Goal: Task Accomplishment & Management: Complete application form

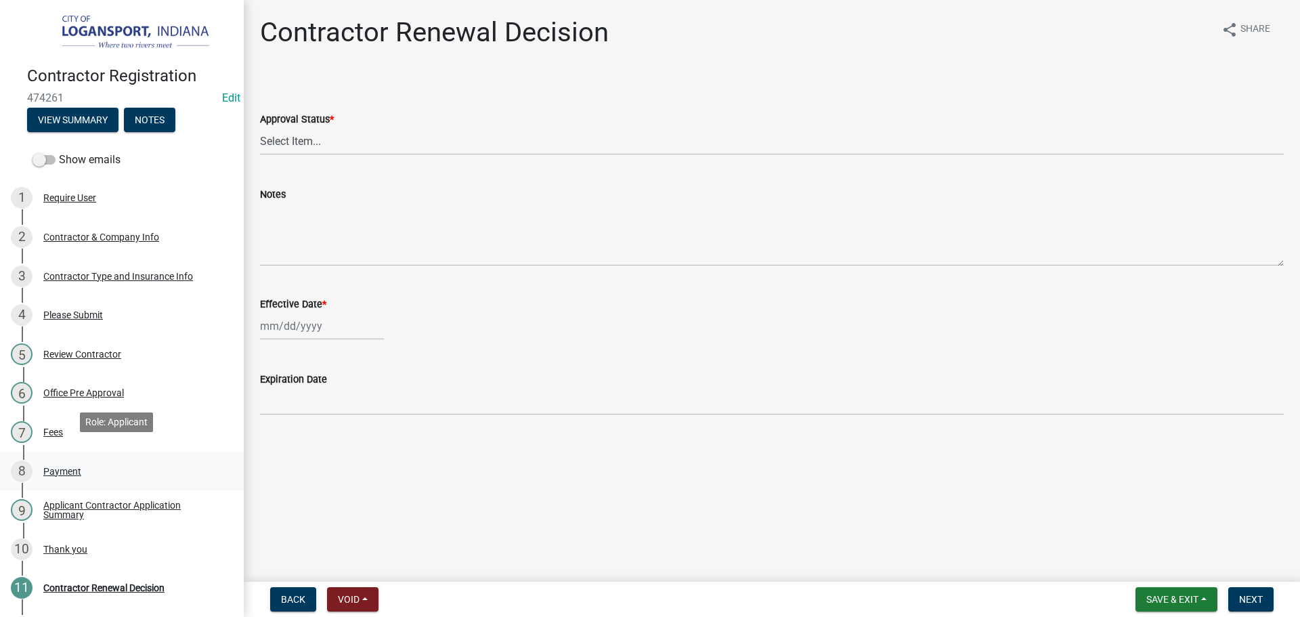
scroll to position [68, 0]
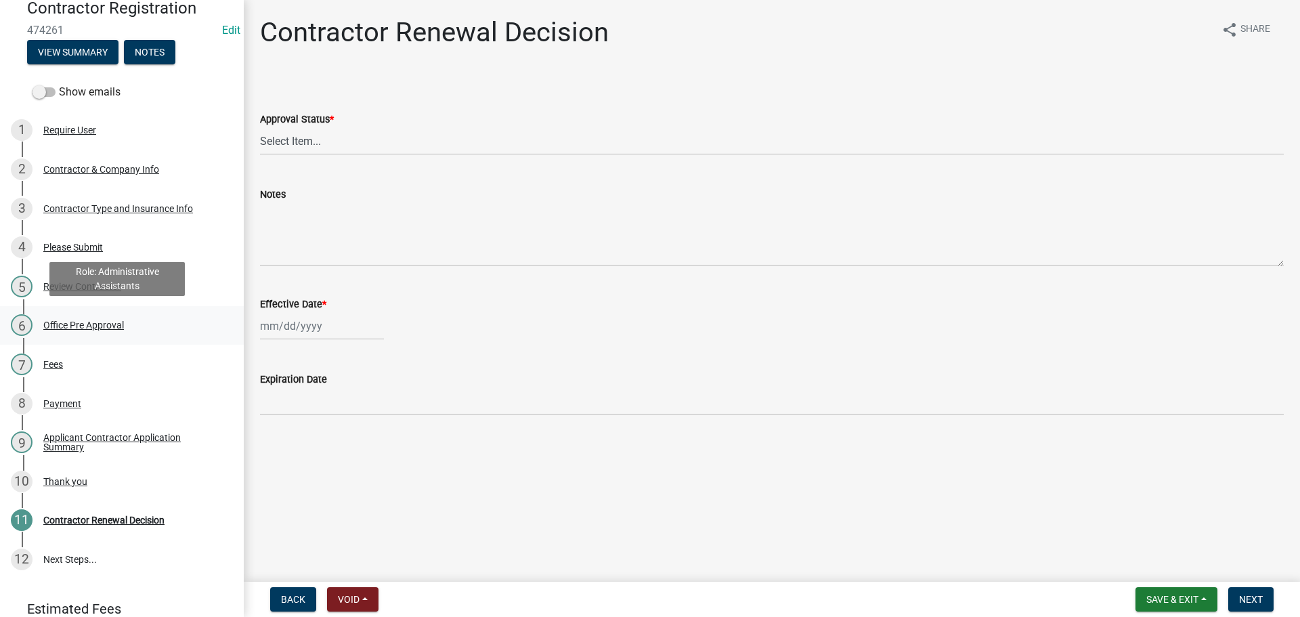
click at [91, 320] on div "Office Pre Approval" at bounding box center [83, 324] width 81 height 9
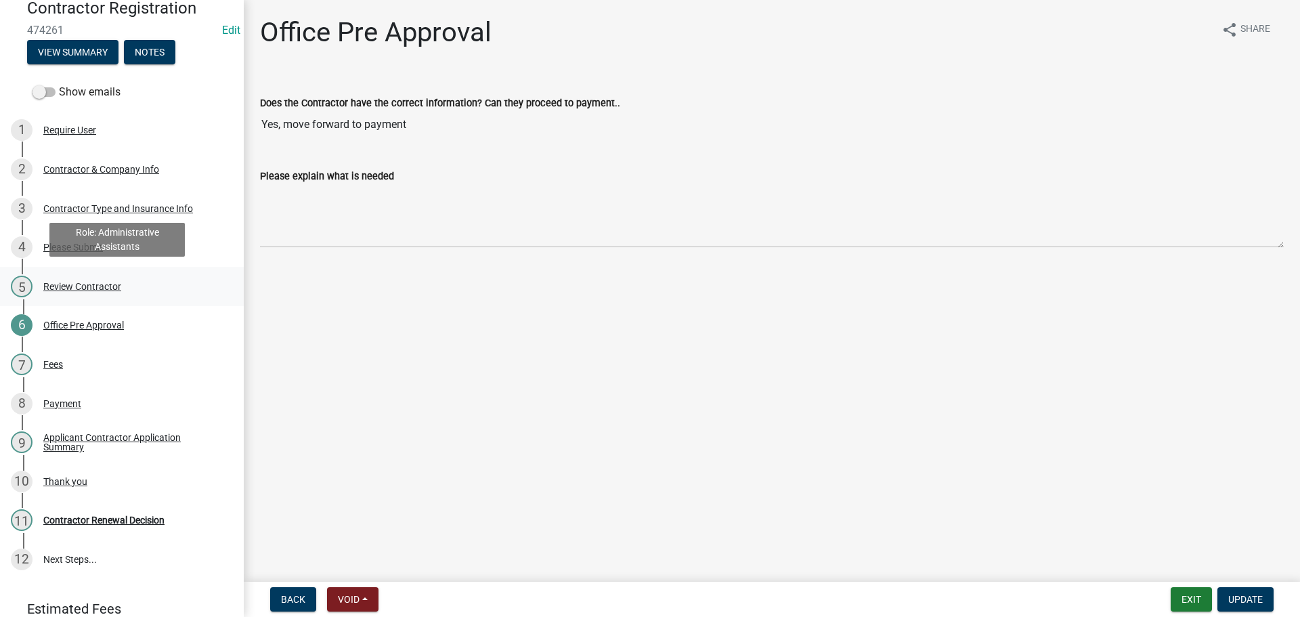
click at [81, 284] on div "Review Contractor" at bounding box center [82, 286] width 78 height 9
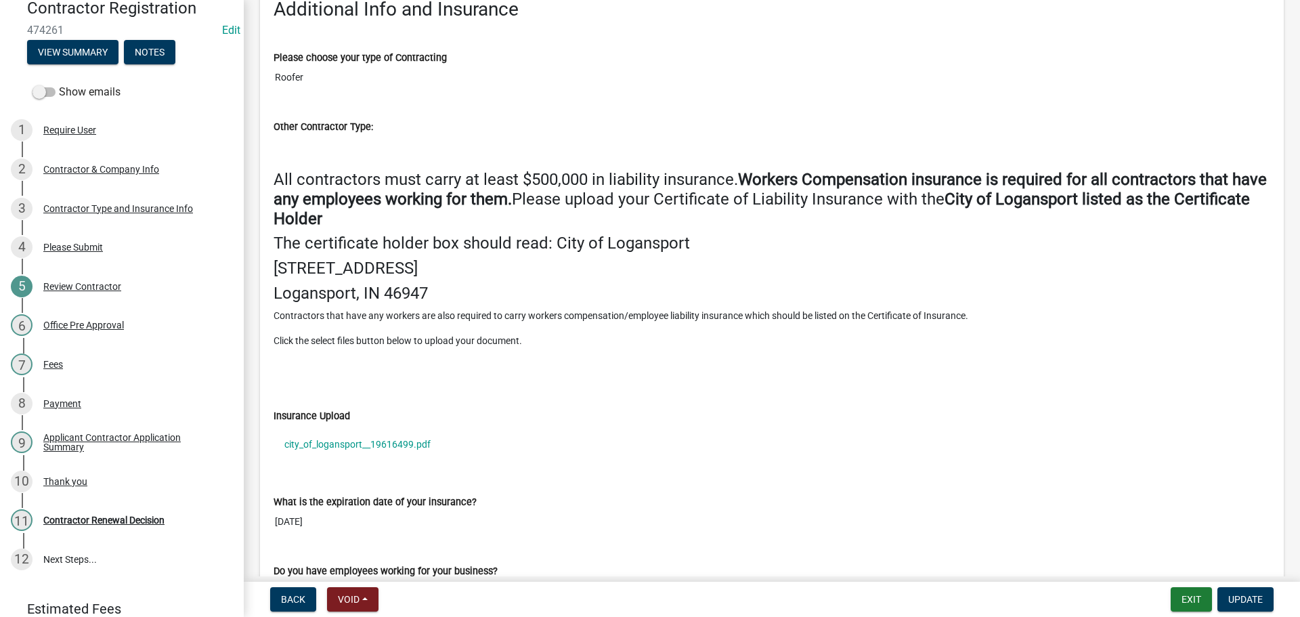
scroll to position [1558, 0]
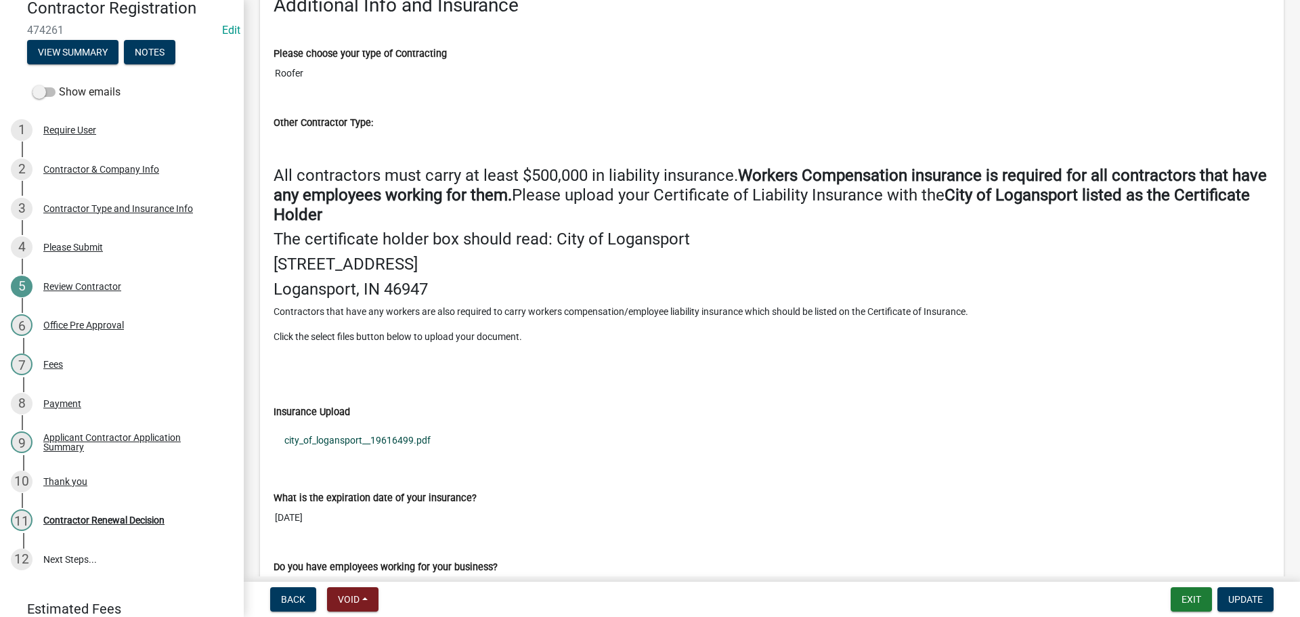
click at [344, 436] on link "city_of_logansport__19616499.pdf" at bounding box center [772, 440] width 997 height 31
click at [80, 521] on div "Contractor Renewal Decision" at bounding box center [103, 519] width 121 height 9
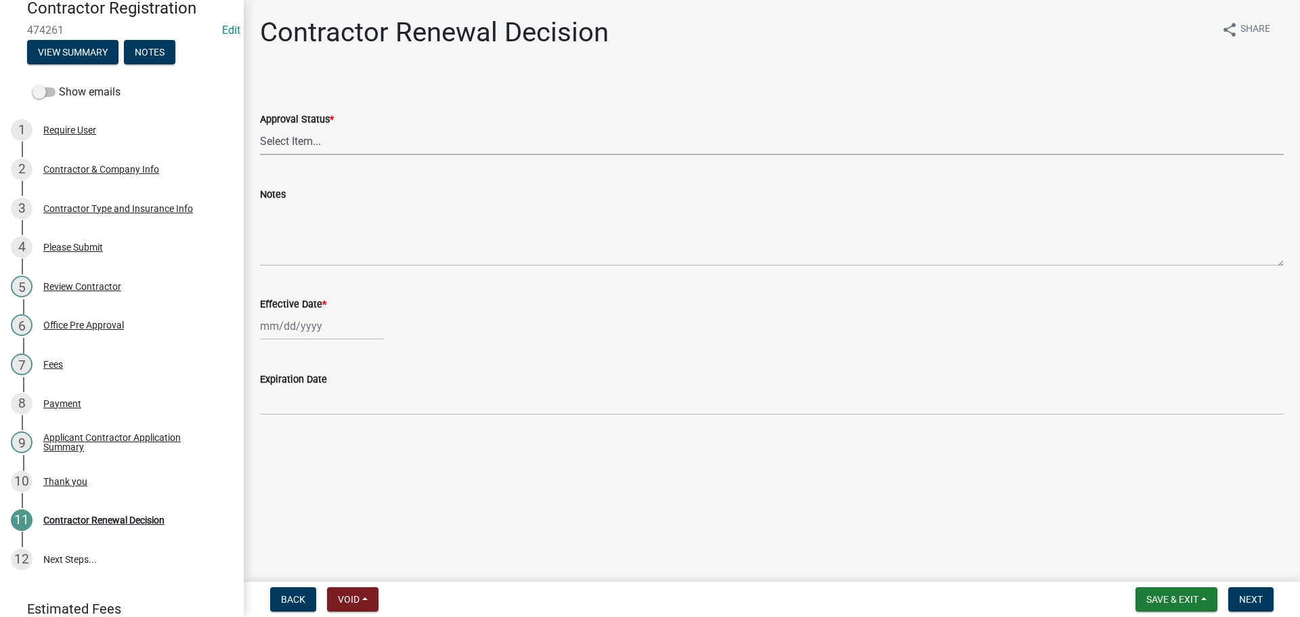
click at [303, 144] on select "Select Item... Approved Denied" at bounding box center [772, 141] width 1024 height 28
click at [260, 127] on select "Select Item... Approved Denied" at bounding box center [772, 141] width 1024 height 28
select select "30db8998-795d-4bbe-8e49-f1ade8865815"
select select "9"
select select "2025"
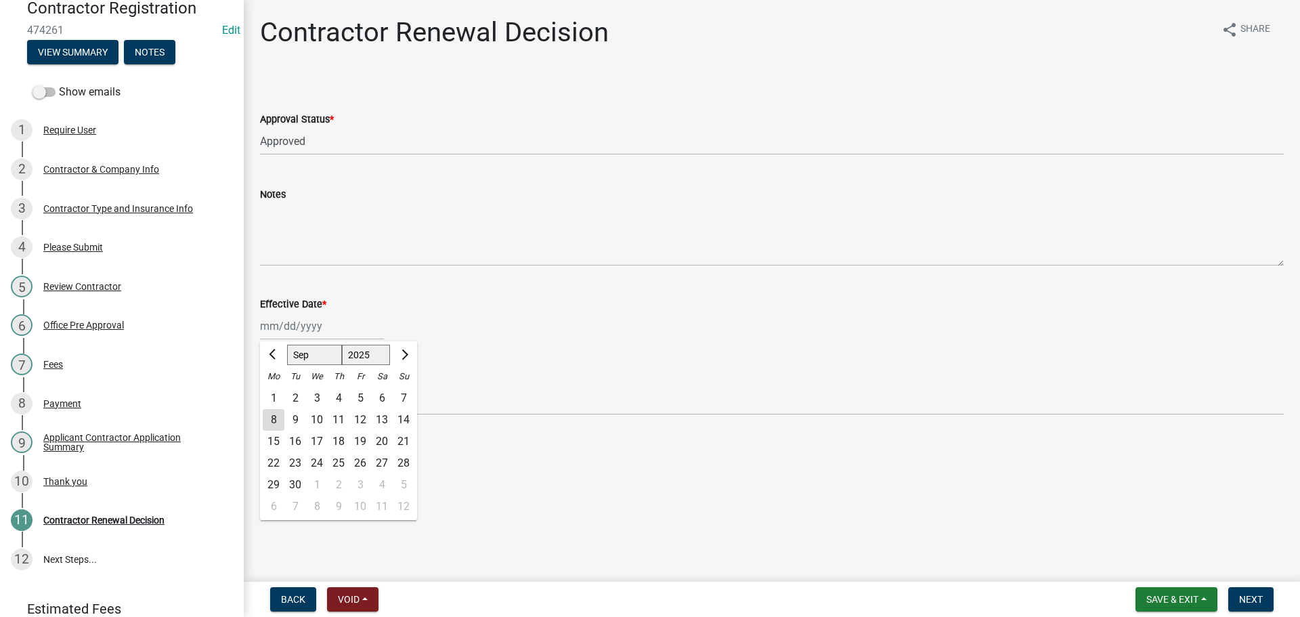
click at [319, 337] on div "Jan Feb Mar Apr May Jun Jul Aug Sep Oct Nov Dec 1525 1526 1527 1528 1529 1530 1…" at bounding box center [322, 326] width 124 height 28
click at [273, 423] on div "8" at bounding box center [274, 420] width 22 height 22
type input "09/08/2025"
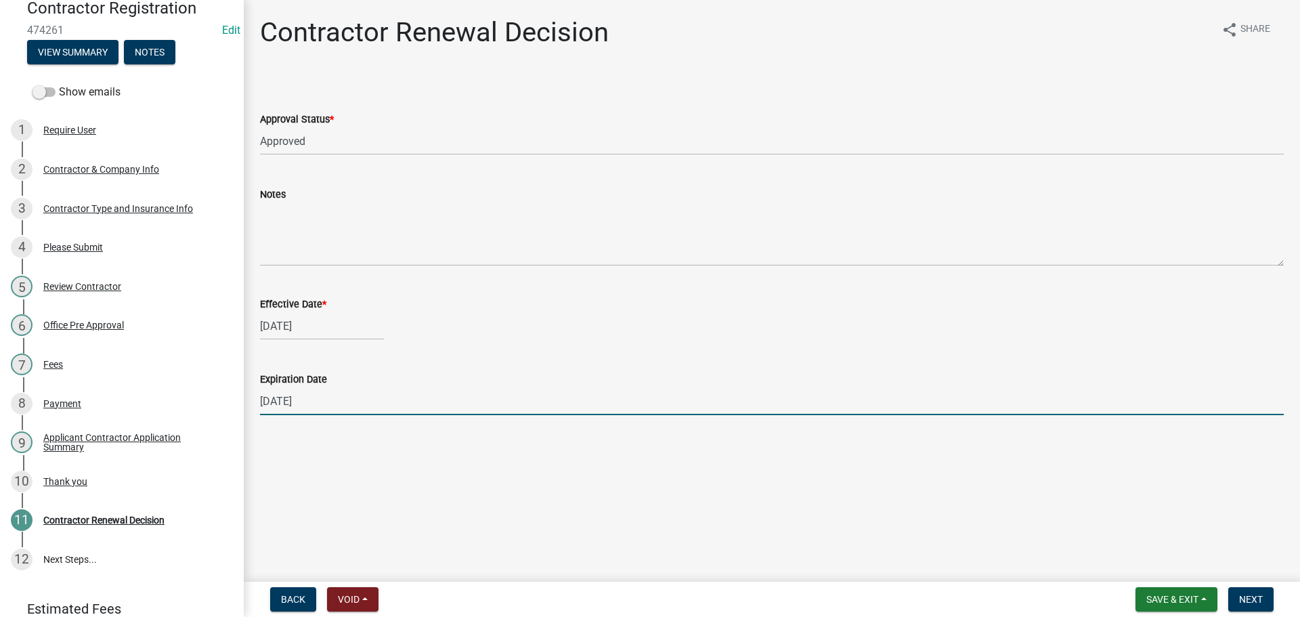
click at [319, 404] on input "12/31/2025" at bounding box center [772, 401] width 1024 height 28
type input "05/26/2026"
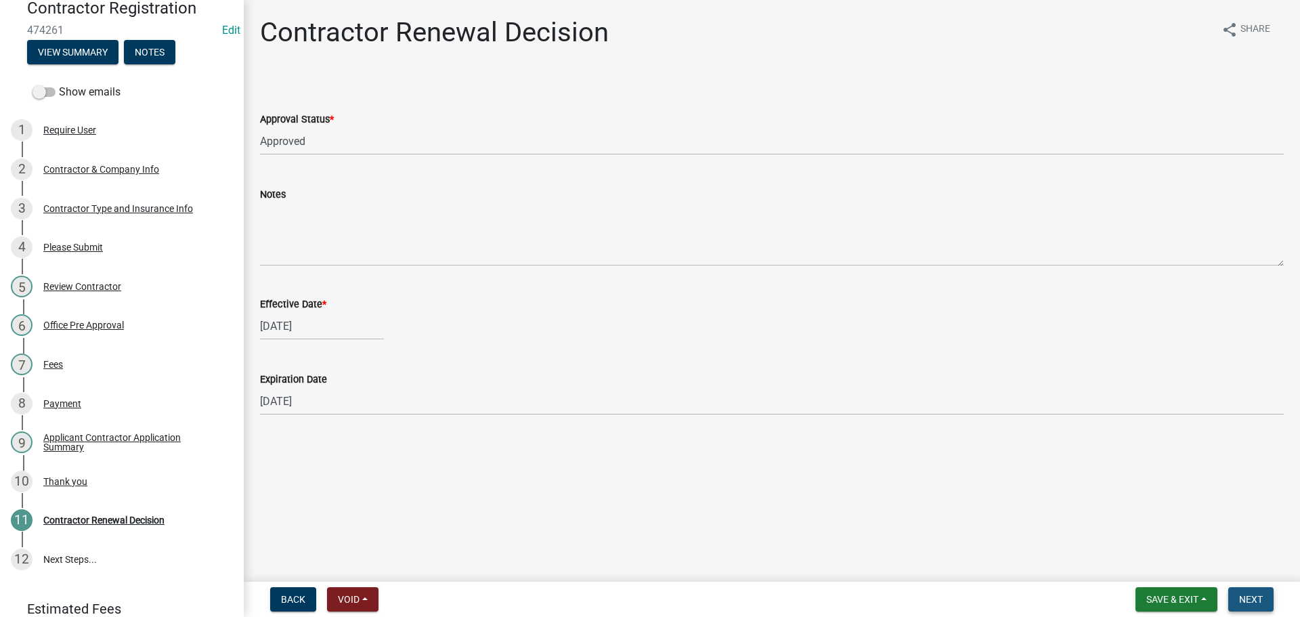
click at [1252, 597] on span "Next" at bounding box center [1252, 599] width 24 height 11
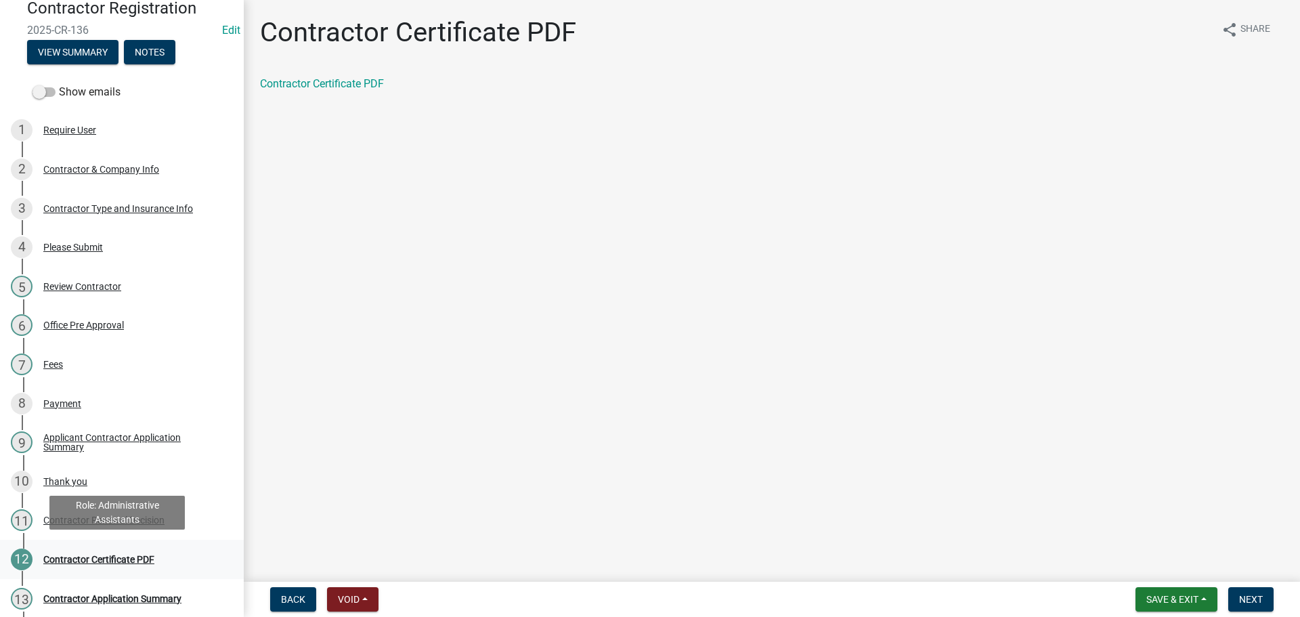
click at [130, 558] on div "Contractor Certificate PDF" at bounding box center [98, 559] width 111 height 9
click at [293, 82] on link "Contractor Certificate PDF" at bounding box center [322, 83] width 124 height 13
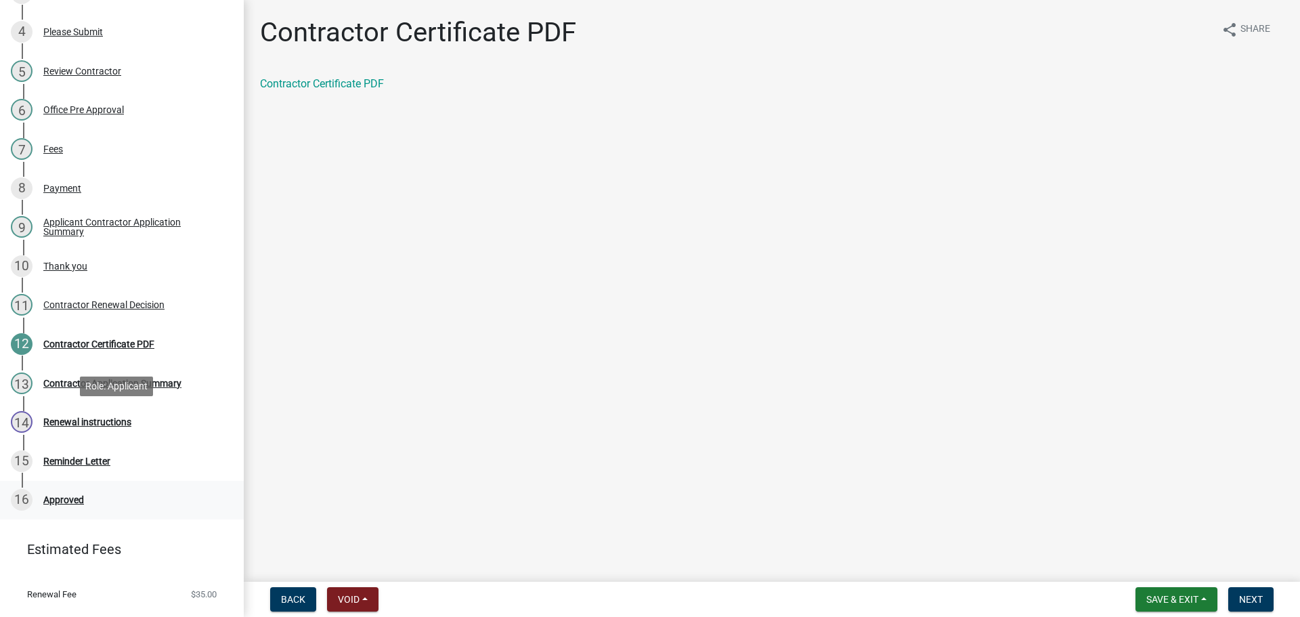
scroll to position [310, 0]
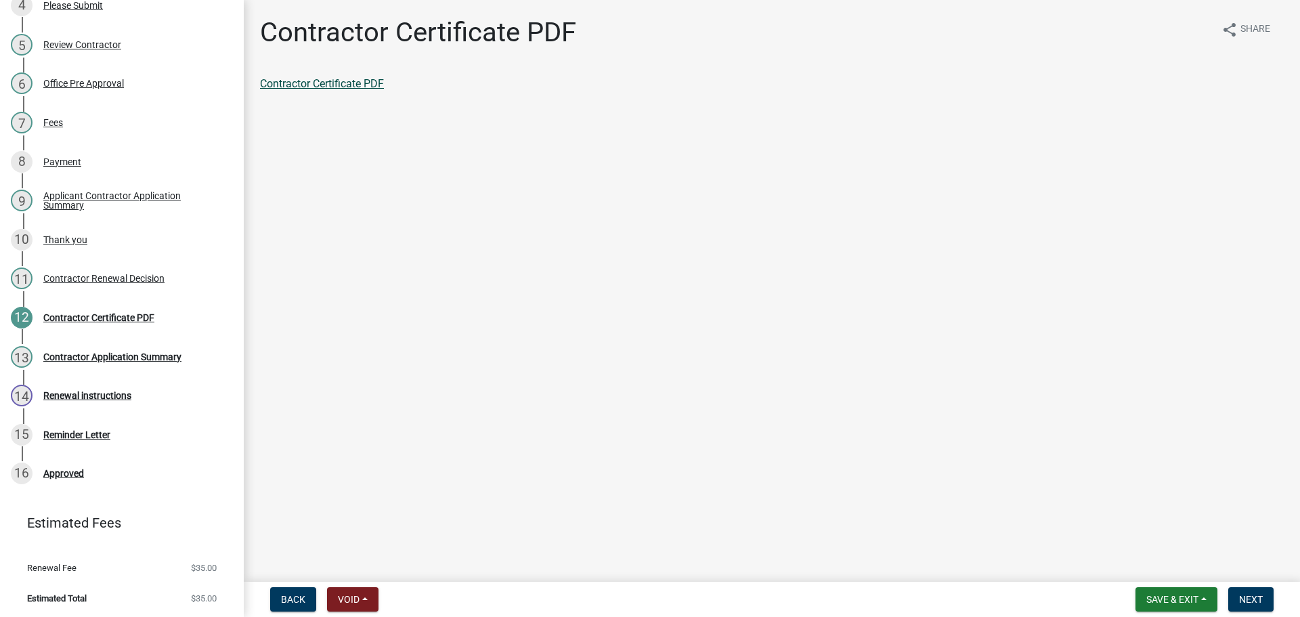
click at [340, 83] on link "Contractor Certificate PDF" at bounding box center [322, 83] width 124 height 13
click at [1254, 601] on span "Next" at bounding box center [1252, 599] width 24 height 11
click at [336, 87] on link "Contractor Application Summary" at bounding box center [338, 83] width 156 height 13
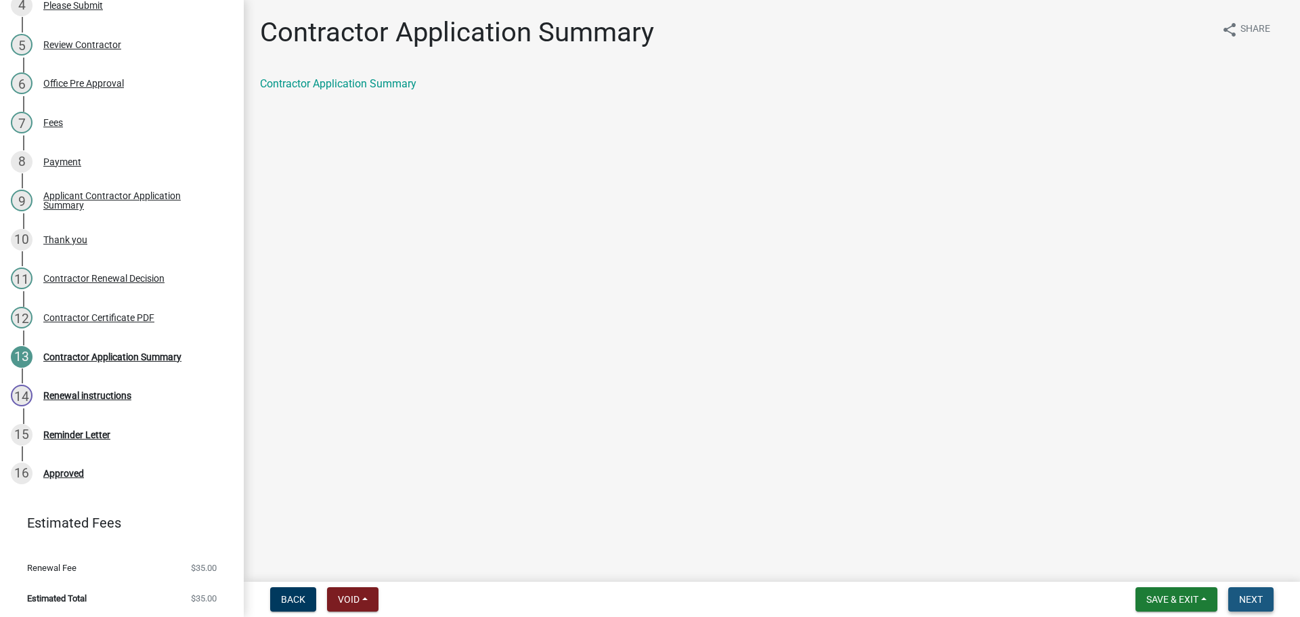
click at [1240, 599] on span "Next" at bounding box center [1252, 599] width 24 height 11
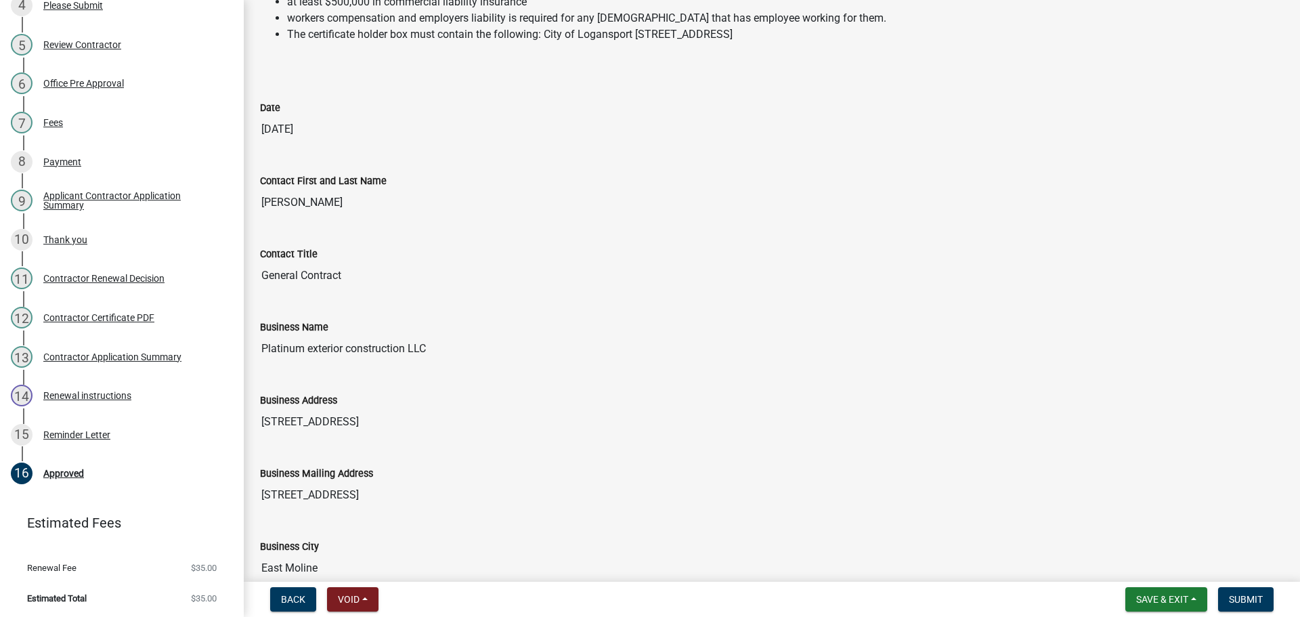
scroll to position [745, 0]
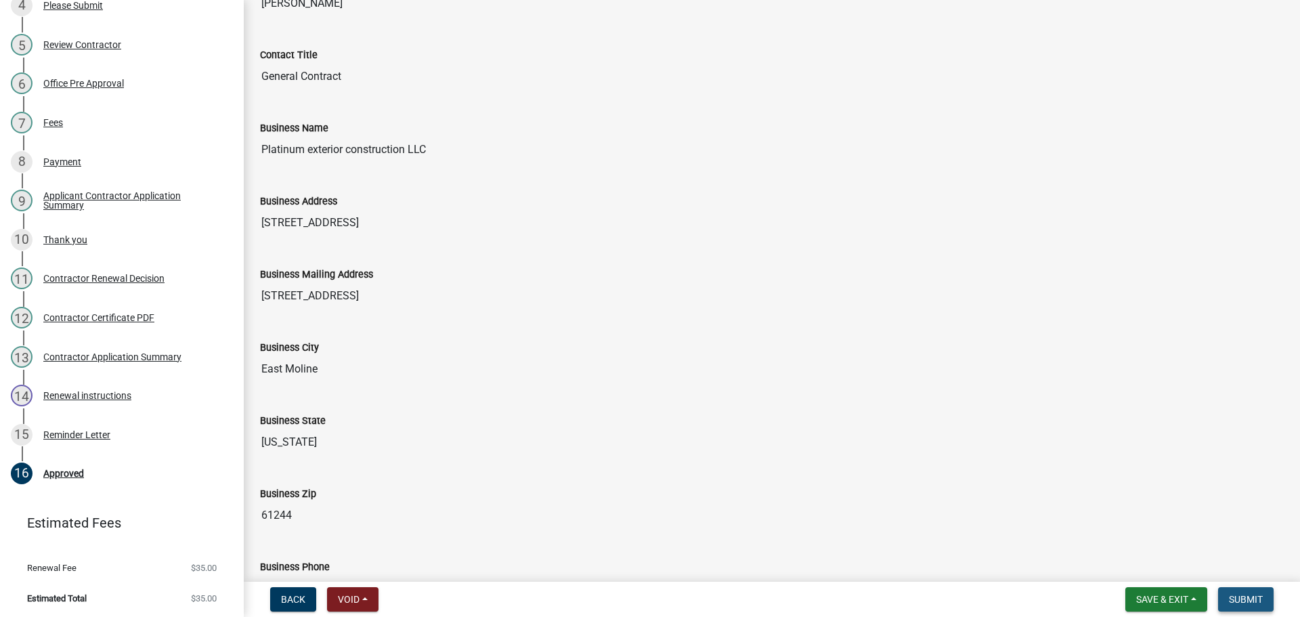
click at [1263, 600] on span "Submit" at bounding box center [1246, 599] width 34 height 11
